Goal: Task Accomplishment & Management: Use online tool/utility

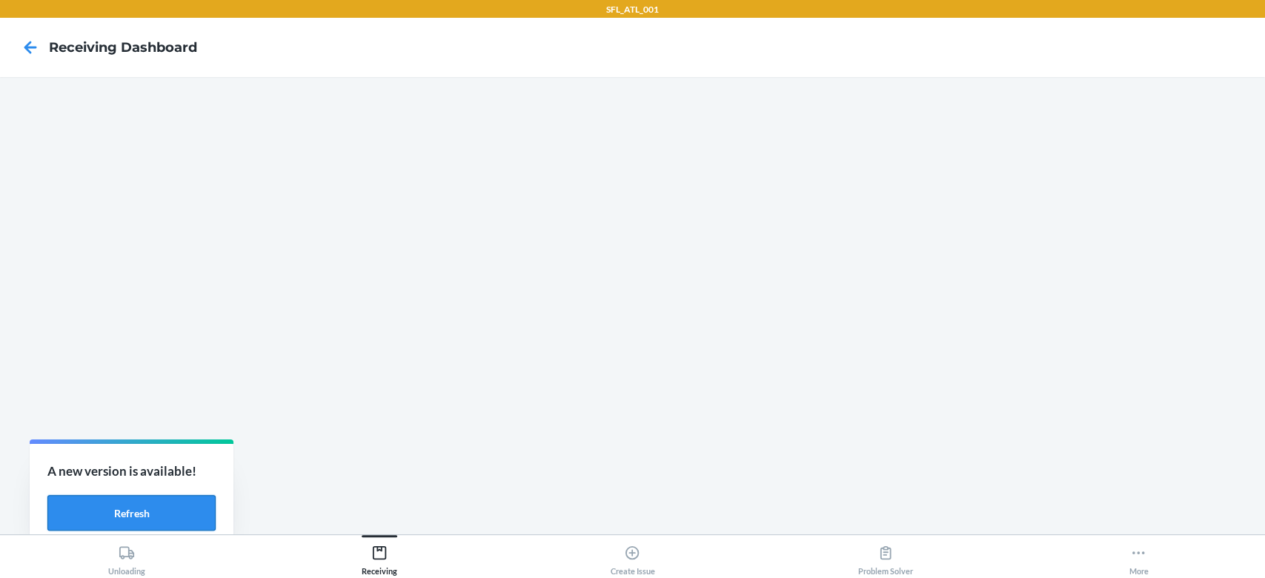
click at [134, 502] on button "Refresh" at bounding box center [131, 513] width 168 height 36
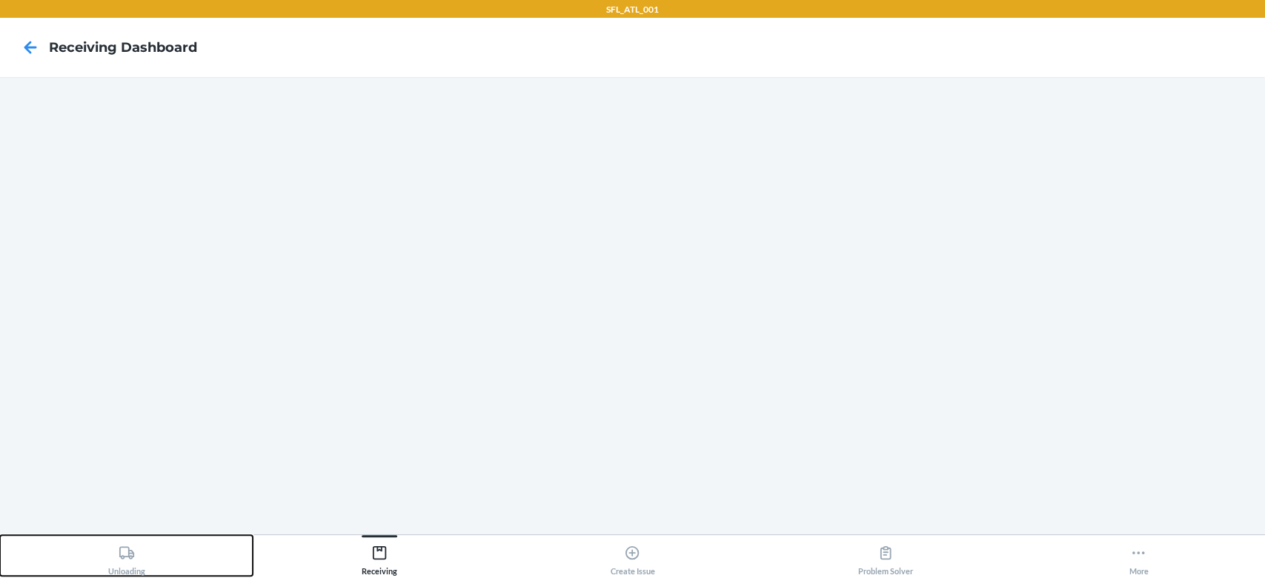
click at [130, 561] on div "Unloading" at bounding box center [126, 557] width 37 height 37
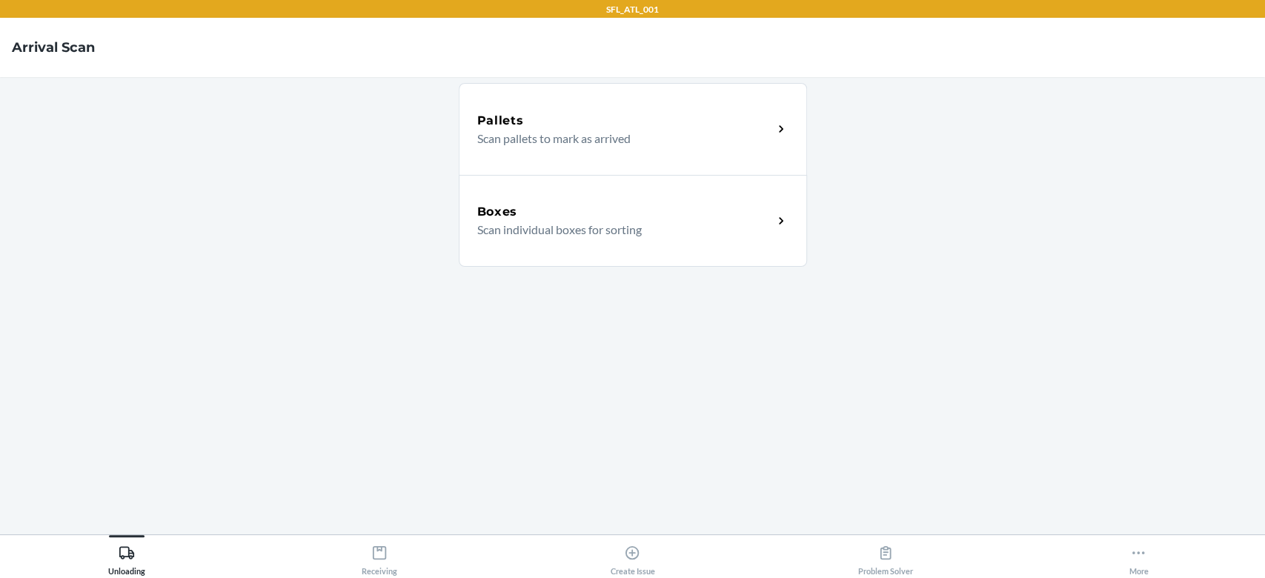
click at [598, 139] on p "Scan pallets to mark as arrived" at bounding box center [619, 139] width 284 height 18
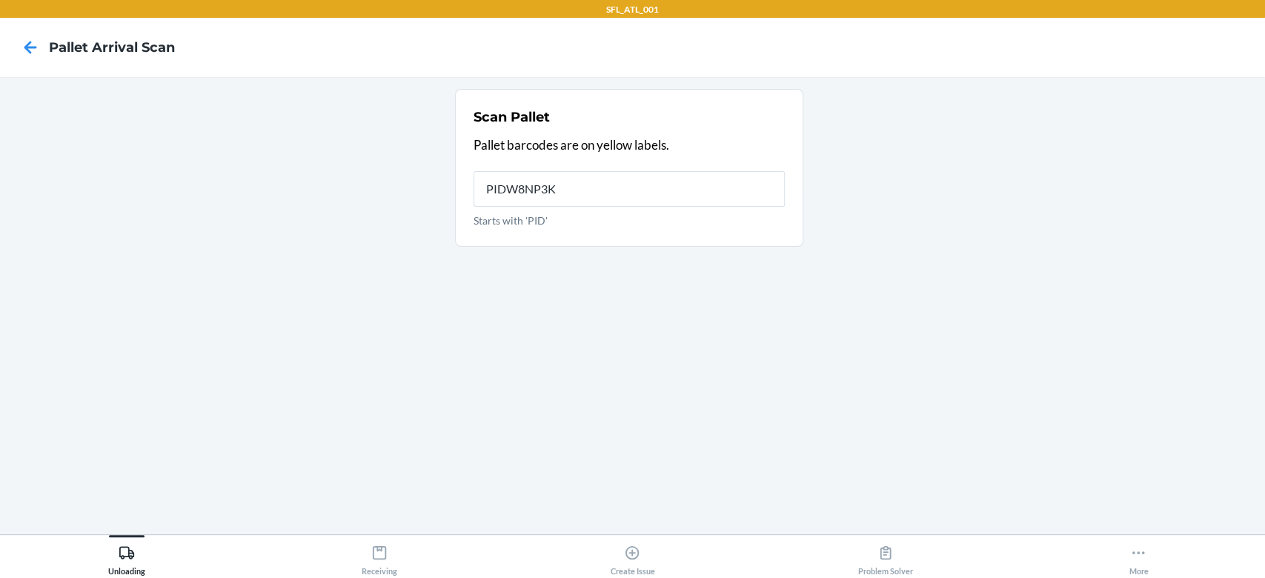
type input "PIDW8NP3K6"
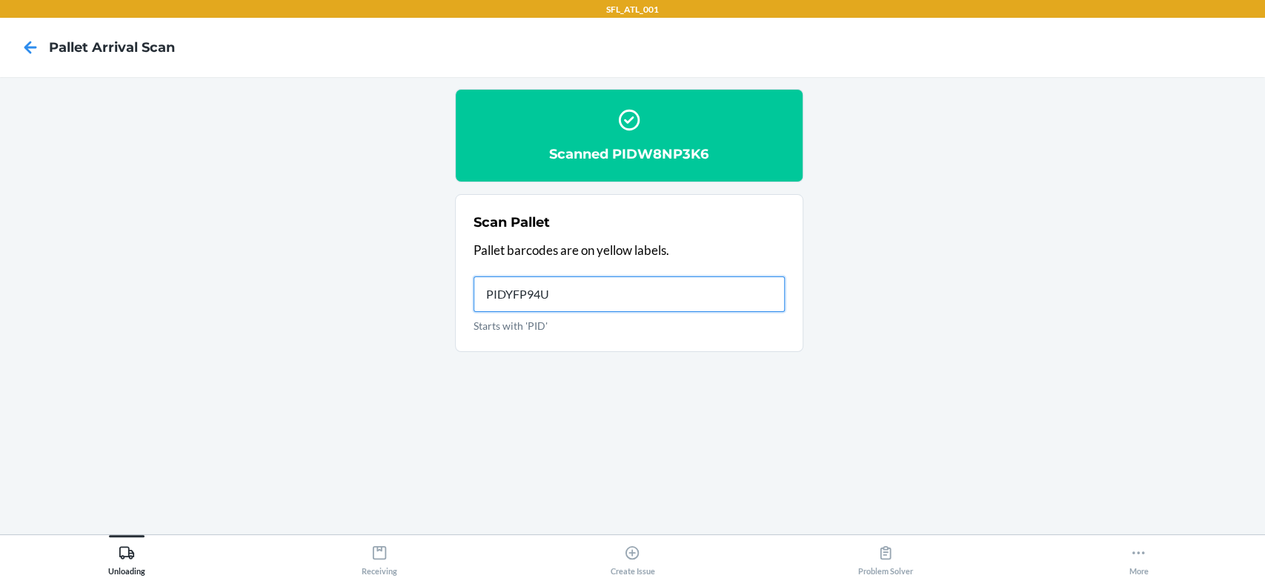
type input "PIDYFP94UK"
type input "PIDUNE9U4Q"
type input "PIDP42X29L"
type input "PIDKTBNH3W"
type input "PIDRYPLPS9"
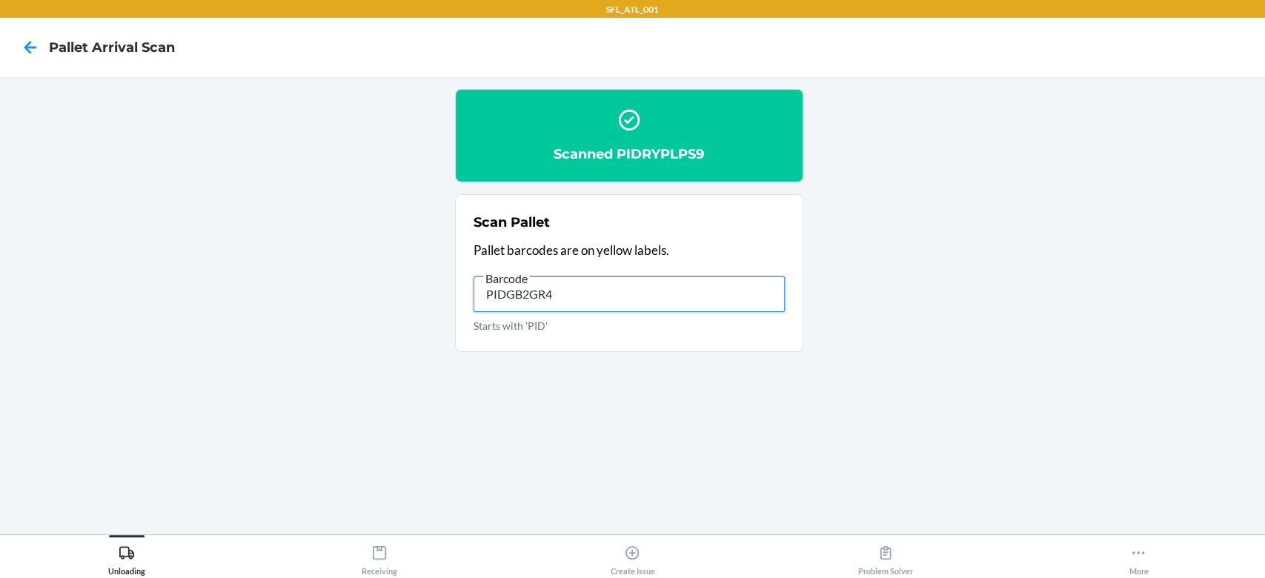
type input "PIDGB2GR4P"
type input "PIDDGLRGSL"
type input "PIDA5S8YMY"
type input "PID5CKXVTK"
type input "PID7Q2BUPZ"
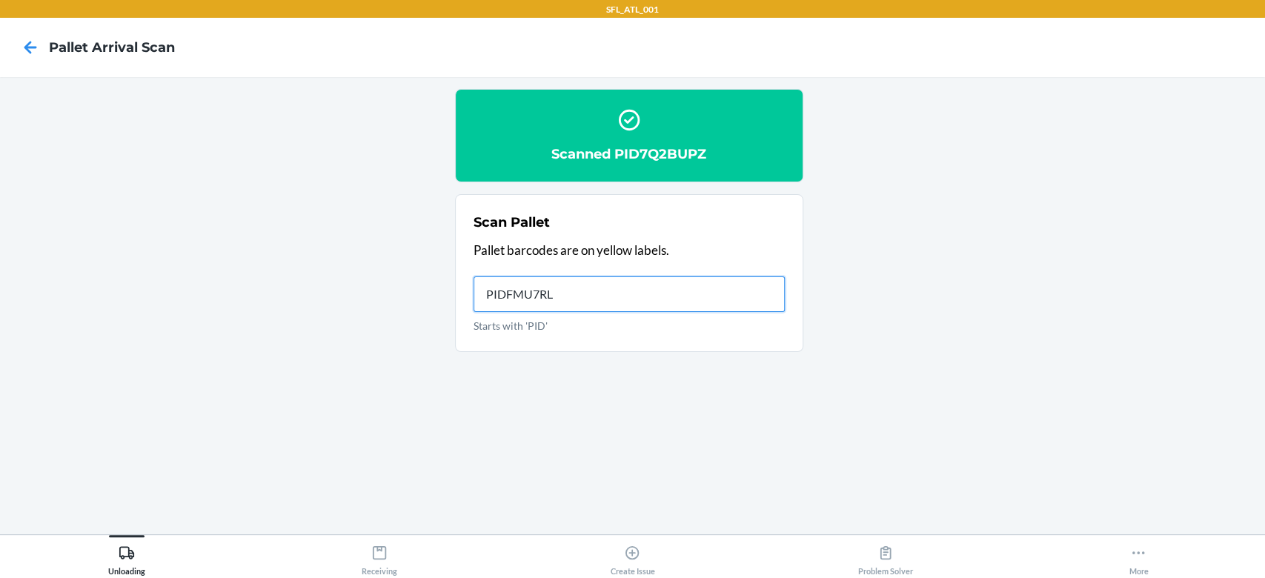
type input "PIDFMU7RLE"
type input "PIDN5Y2K36"
type input "PIDMZ5J6UV"
type input "PIDFM2R9KA"
type input "PIDG3CYJH9"
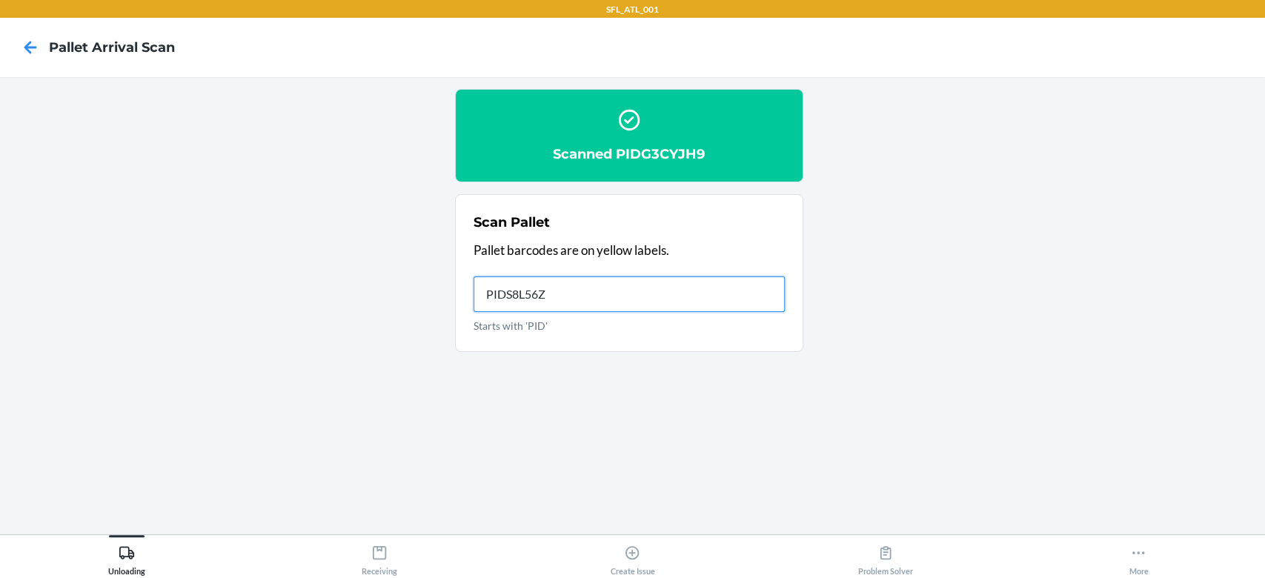
type input "PIDS8L56ZX"
type input "PID78DWDQ5"
type input "PIDTSUP9LU"
type input "PIDUG25MZQ"
type input "PIDU7G7DH3"
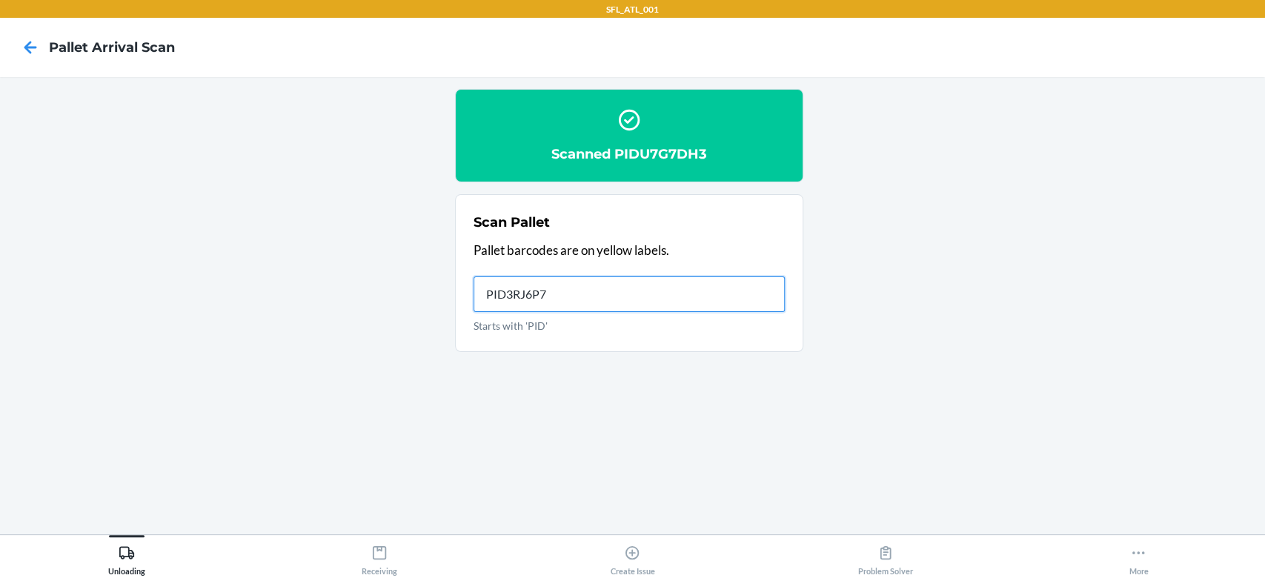
type input "PID3RJ6P7H"
type input "PIDTW6QF35"
type input "PIDHP9F74E"
type input "PID6AW5DH2"
type input "PID6YAWCYC"
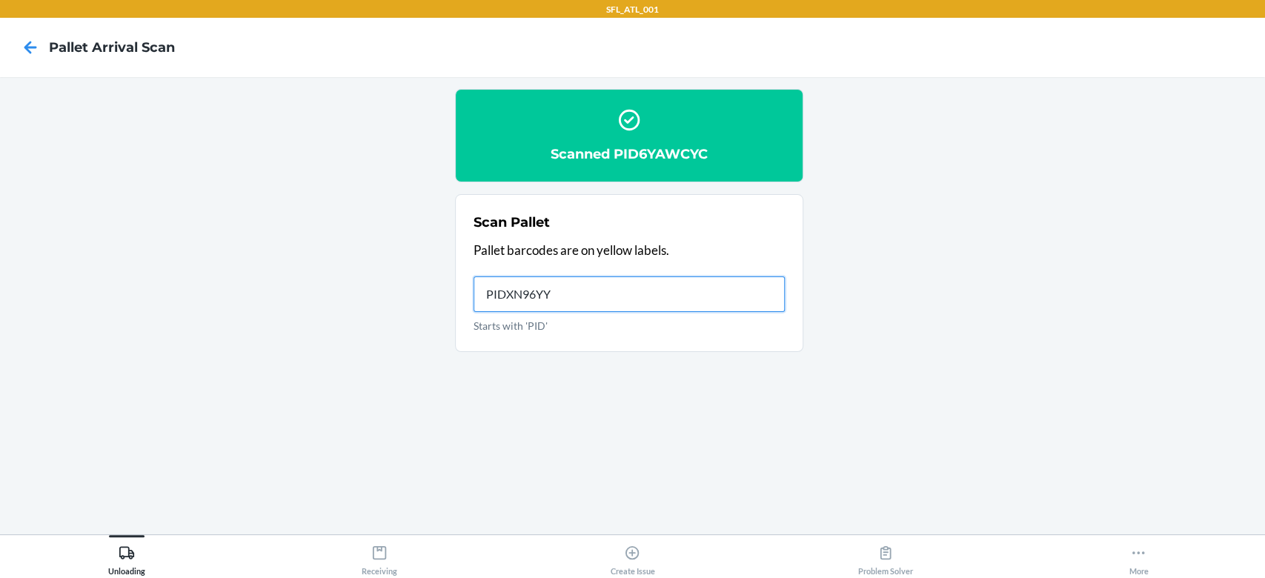
type input "PIDXN96YYJ"
type input "PIDC29K8YB"
type input "PID56T89MK"
type input "PIDSY8K48R"
